Goal: Task Accomplishment & Management: Complete application form

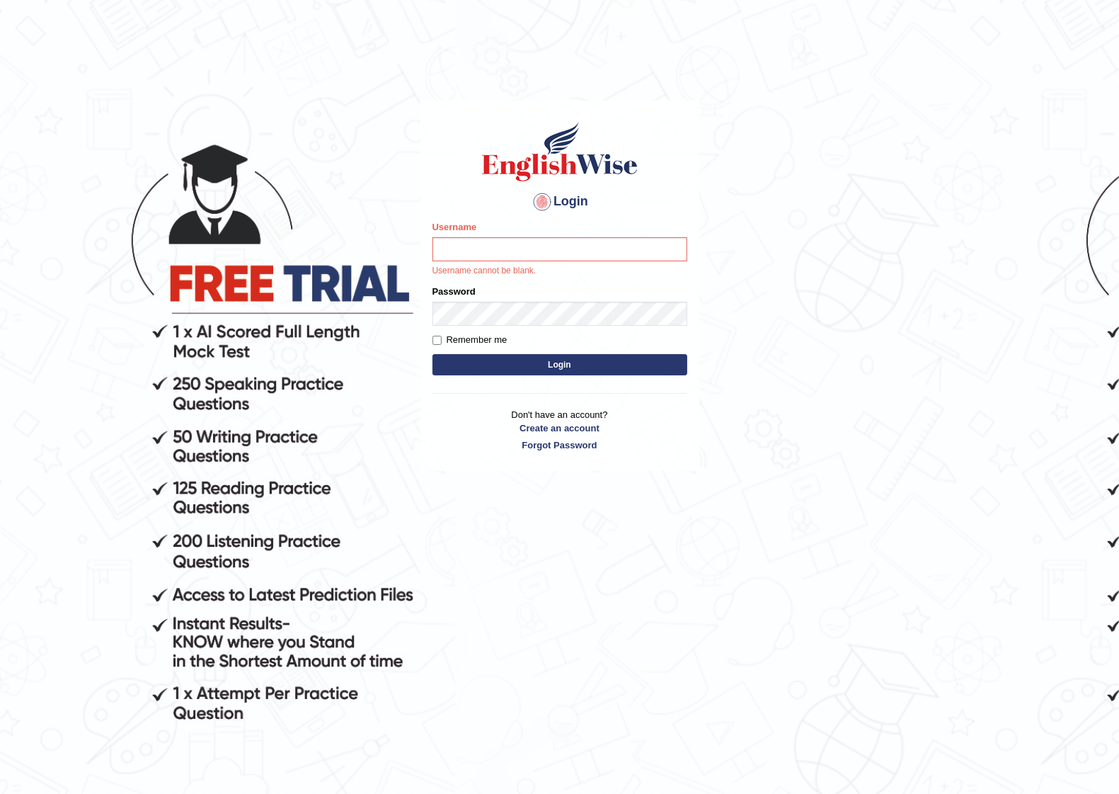
click at [687, 103] on div "Login Please fix the following errors: Username Username cannot be blank. Passw…" at bounding box center [560, 286] width 279 height 370
